Goal: Find specific page/section: Find specific page/section

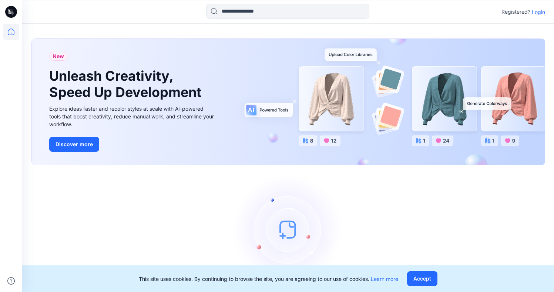
click at [542, 12] on p "Login" at bounding box center [538, 12] width 13 height 8
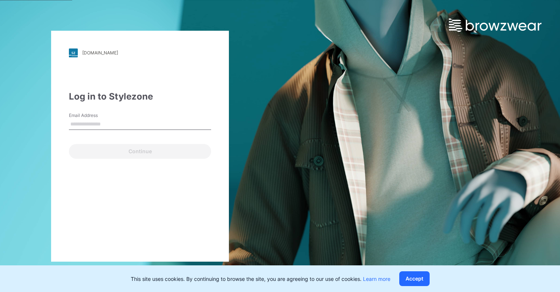
click at [97, 123] on input "Email Address" at bounding box center [140, 124] width 142 height 11
type input "**********"
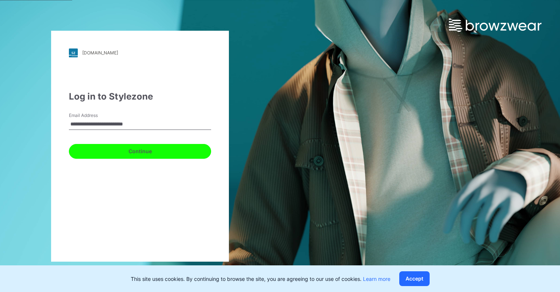
click at [174, 151] on button "Continue" at bounding box center [140, 151] width 142 height 15
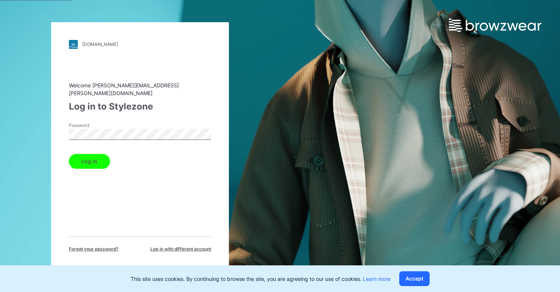
click at [92, 161] on button "Log in" at bounding box center [89, 161] width 41 height 15
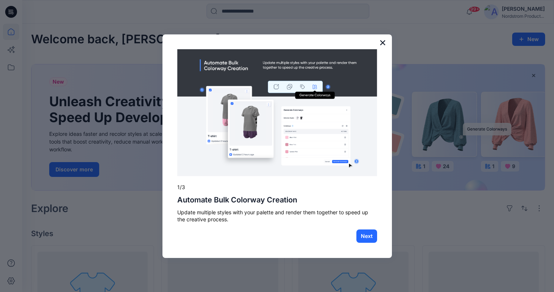
click at [382, 44] on button "×" at bounding box center [382, 43] width 7 height 12
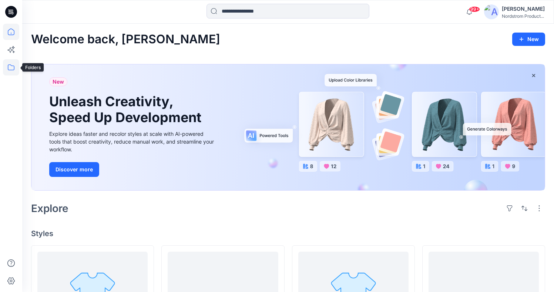
click at [13, 69] on icon at bounding box center [11, 67] width 16 height 16
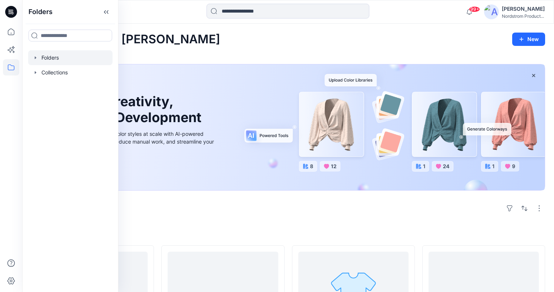
click at [65, 58] on div at bounding box center [70, 57] width 84 height 15
click at [52, 55] on div at bounding box center [70, 57] width 84 height 15
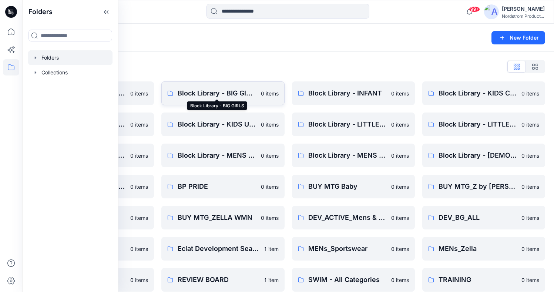
click at [202, 94] on p "Block Library - BIG GIRLS" at bounding box center [217, 93] width 78 height 10
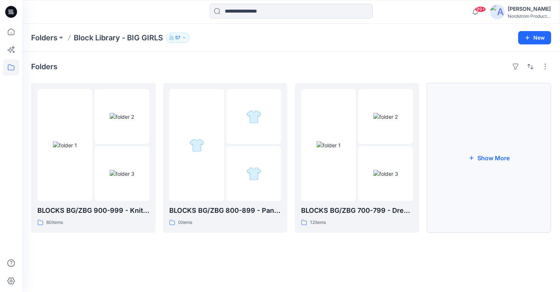
click at [516, 168] on button "Show More" at bounding box center [488, 158] width 124 height 150
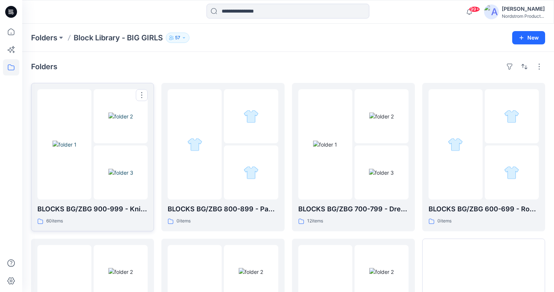
click at [77, 141] on img at bounding box center [65, 145] width 24 height 8
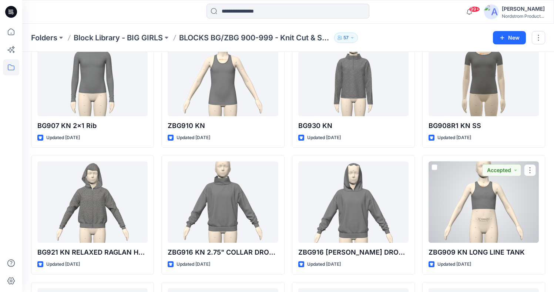
scroll to position [460, 0]
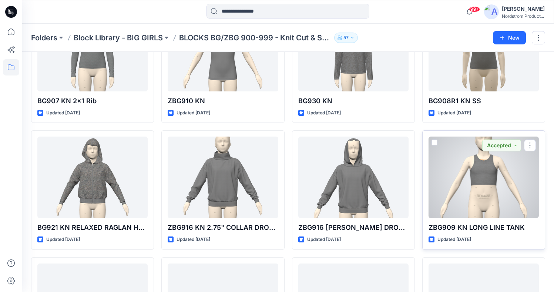
click at [492, 194] on div at bounding box center [484, 177] width 110 height 81
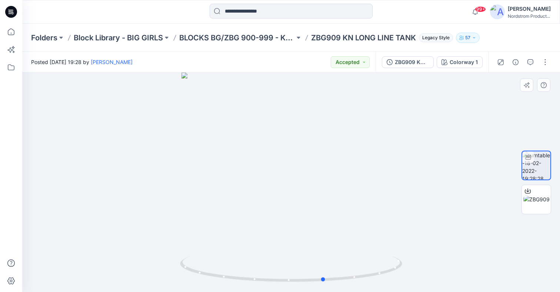
drag, startPoint x: 369, startPoint y: 278, endPoint x: 403, endPoint y: 232, distance: 56.1
click at [403, 232] on div at bounding box center [290, 183] width 537 height 220
click at [348, 141] on div at bounding box center [290, 183] width 537 height 220
